Goal: Information Seeking & Learning: Learn about a topic

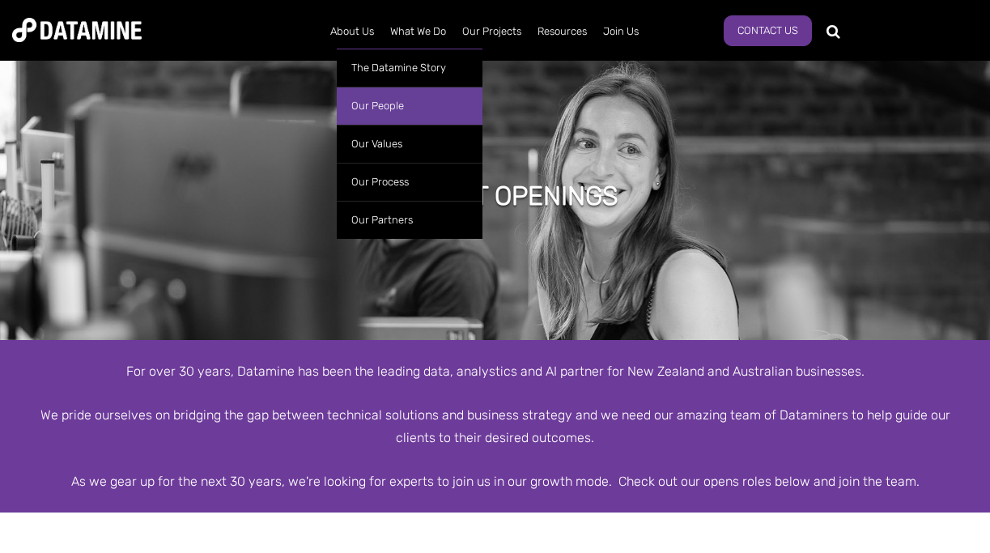
click at [370, 103] on link "Our People" at bounding box center [410, 106] width 146 height 38
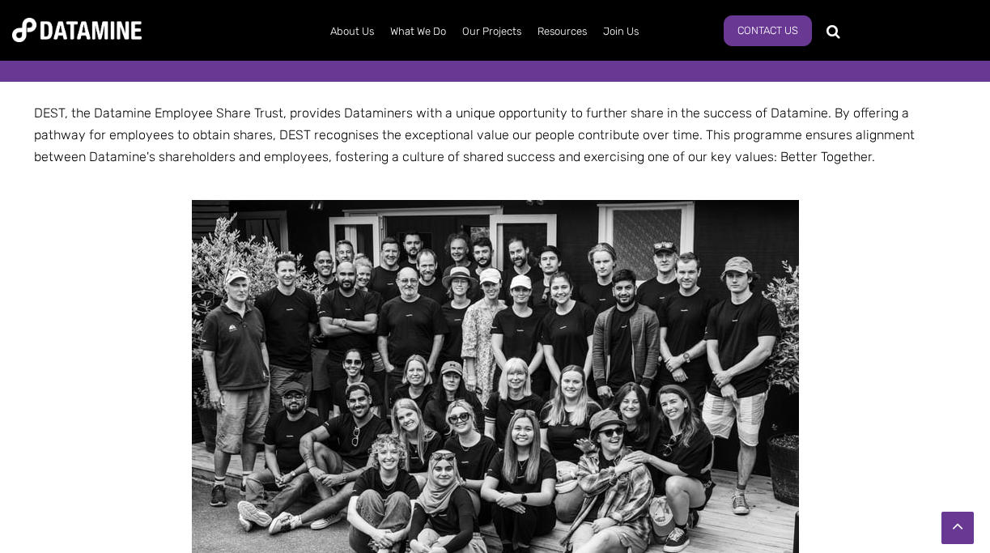
scroll to position [2161, 0]
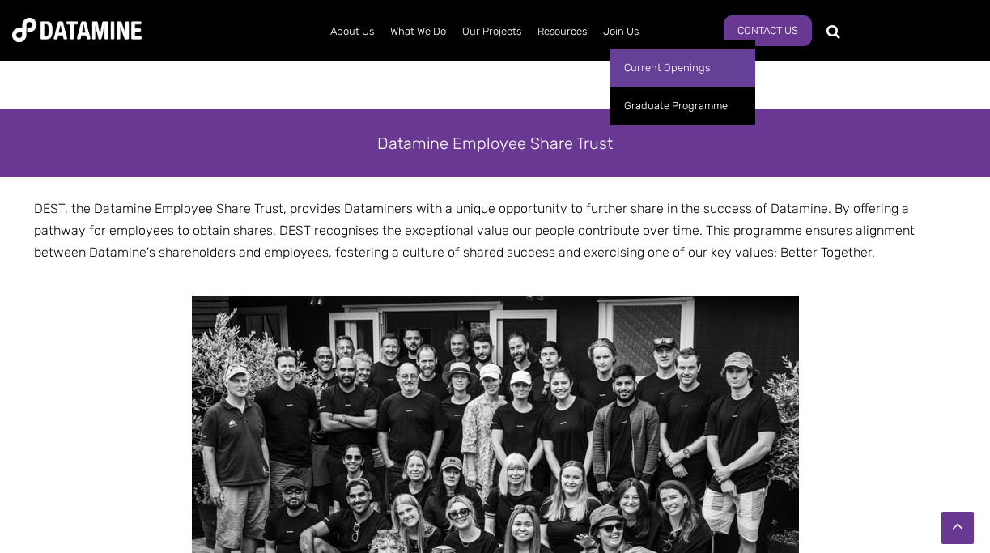
click at [636, 65] on link "Current Openings" at bounding box center [683, 68] width 146 height 38
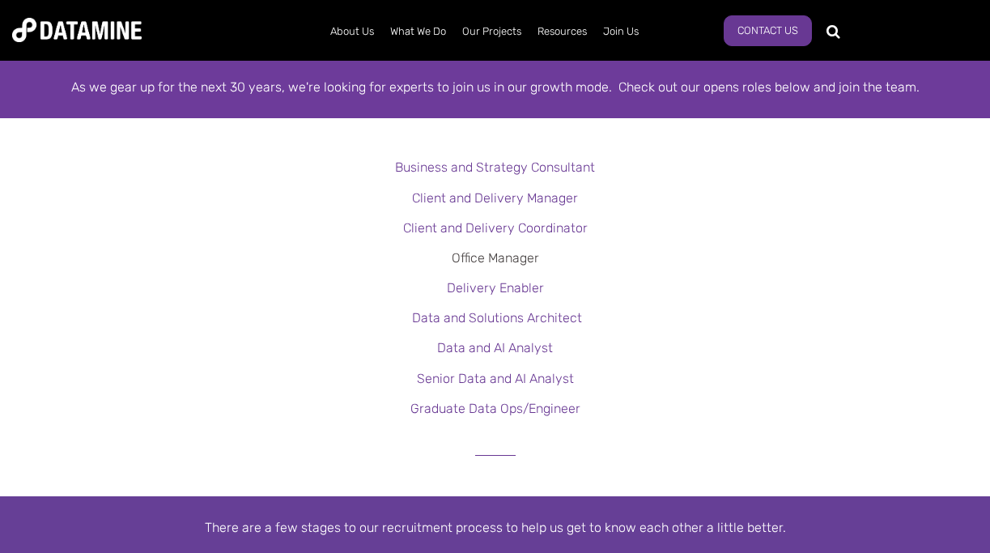
scroll to position [402, 0]
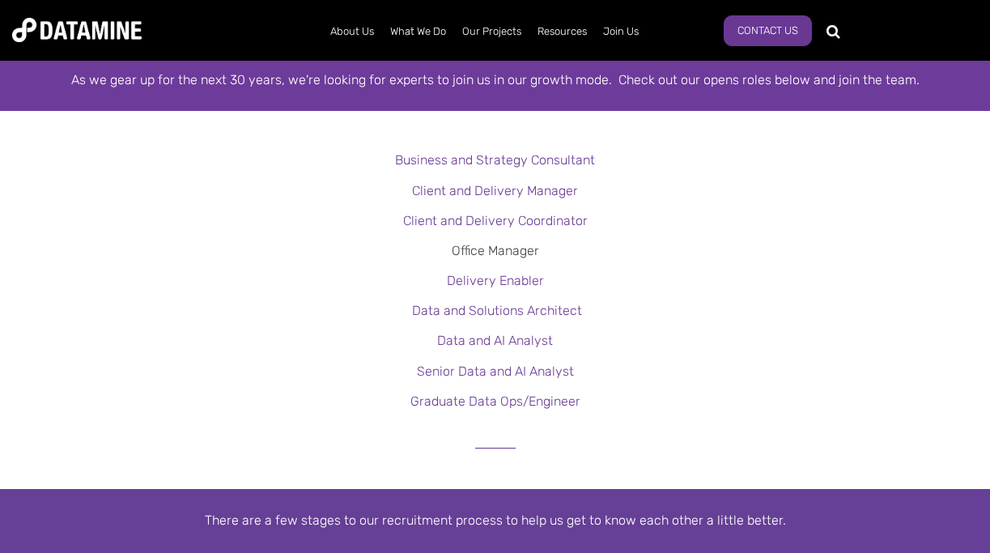
click at [493, 248] on link "Office Manager" at bounding box center [495, 250] width 87 height 15
